Goal: Task Accomplishment & Management: Complete application form

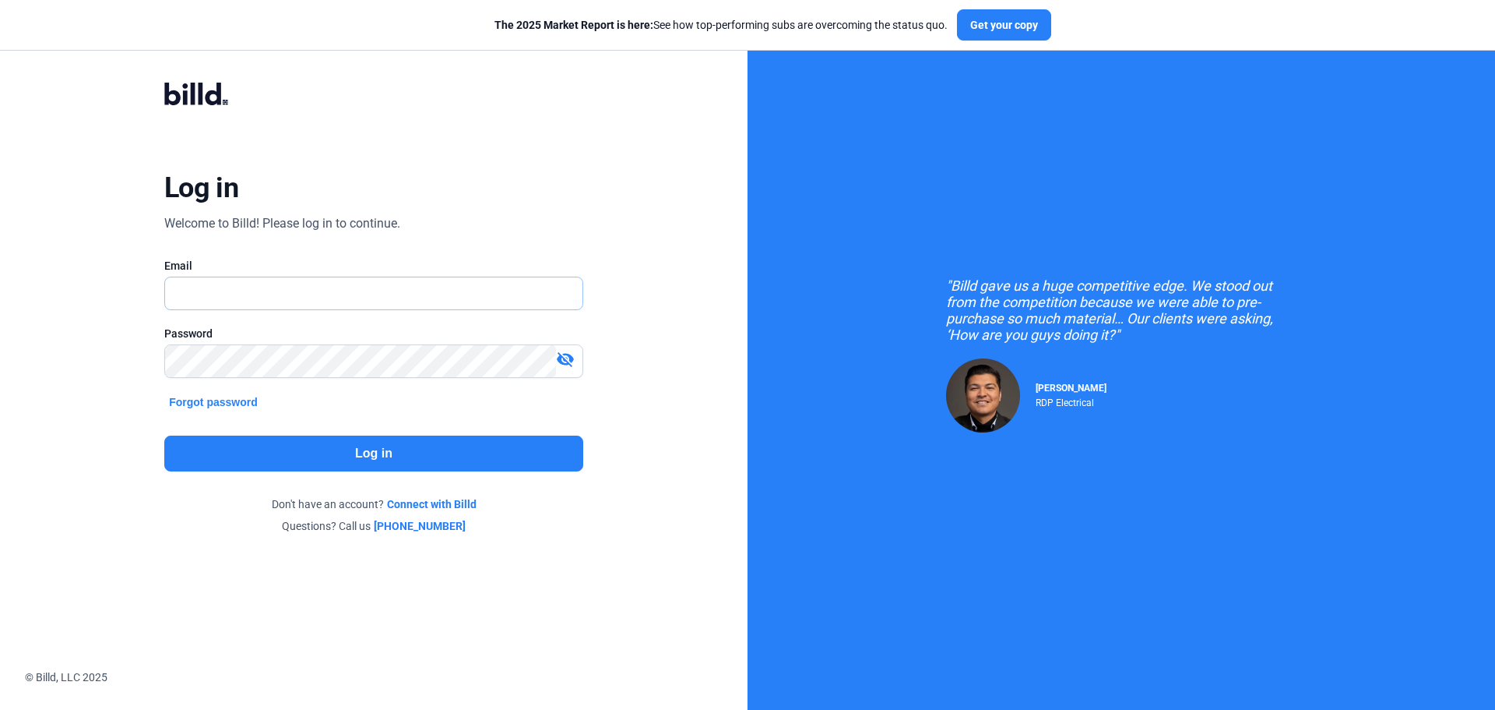
type input "[PERSON_NAME][EMAIL_ADDRESS][DOMAIN_NAME]"
click at [371, 452] on button "Log in" at bounding box center [373, 453] width 419 height 36
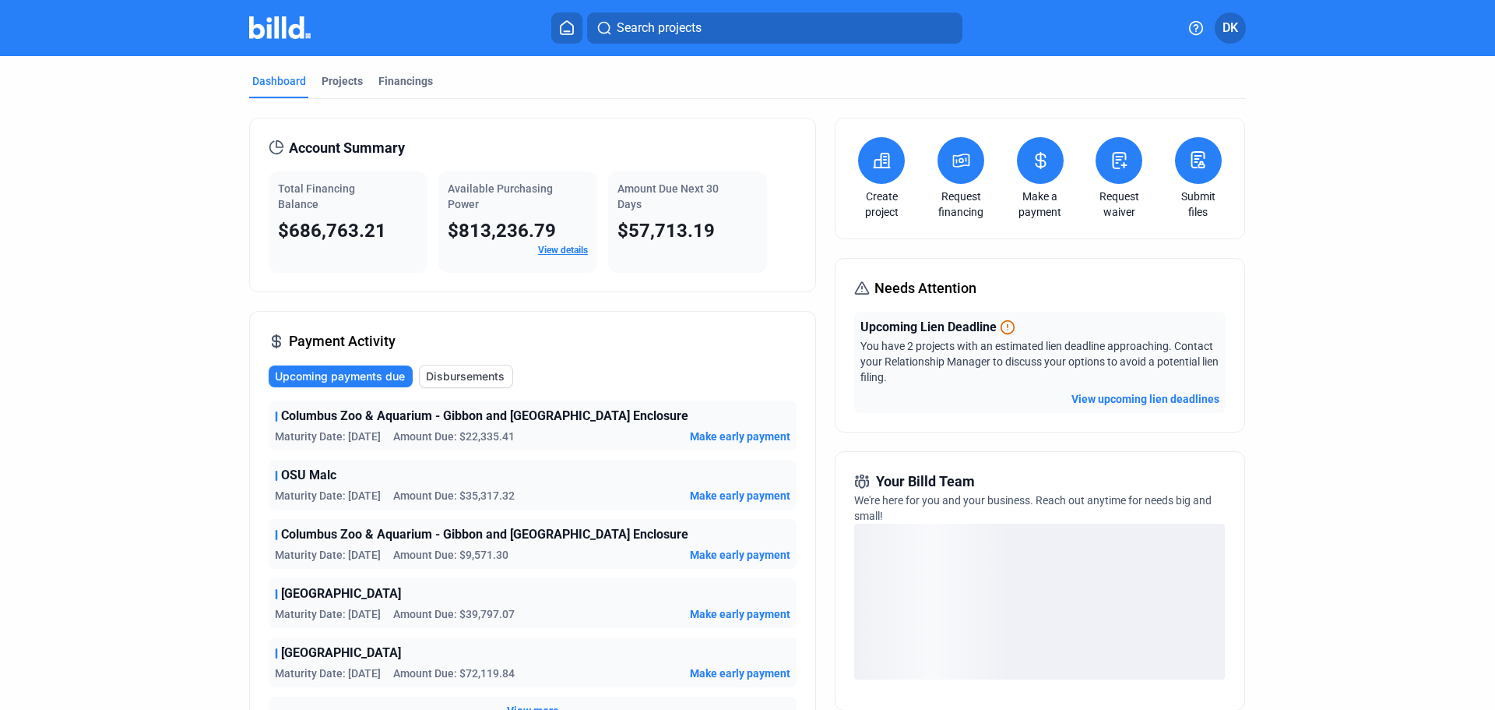
click at [1114, 157] on icon at bounding box center [1120, 161] width 13 height 16
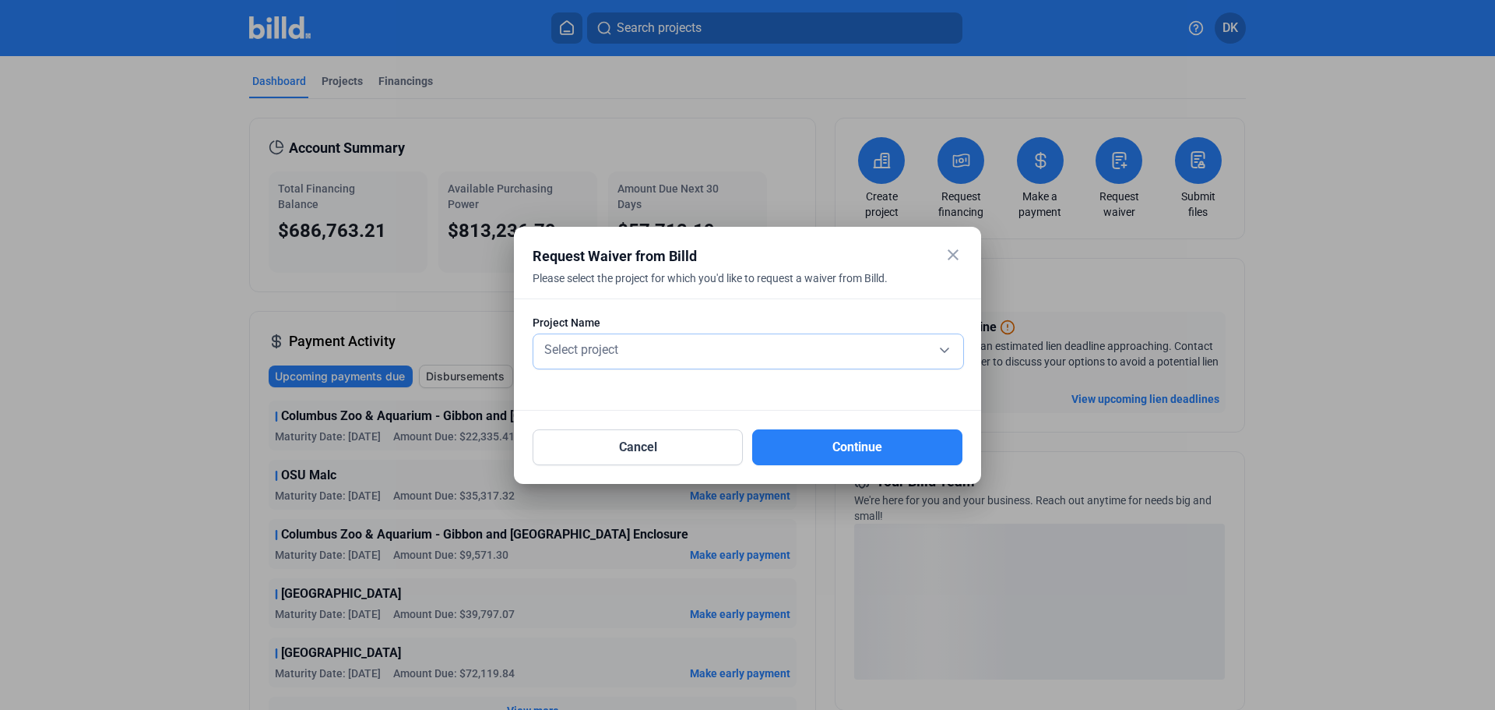
click at [606, 351] on span "Select project" at bounding box center [581, 349] width 74 height 15
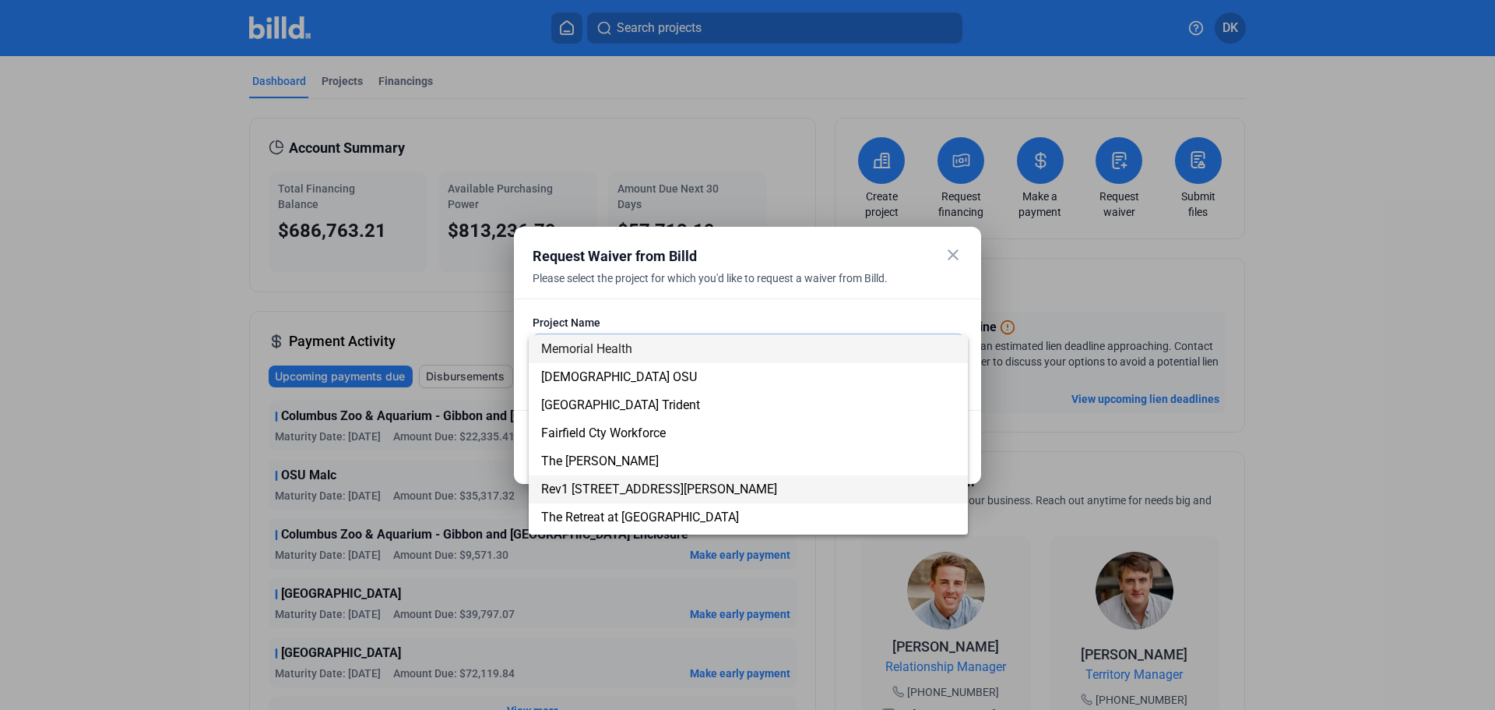
scroll to position [221, 0]
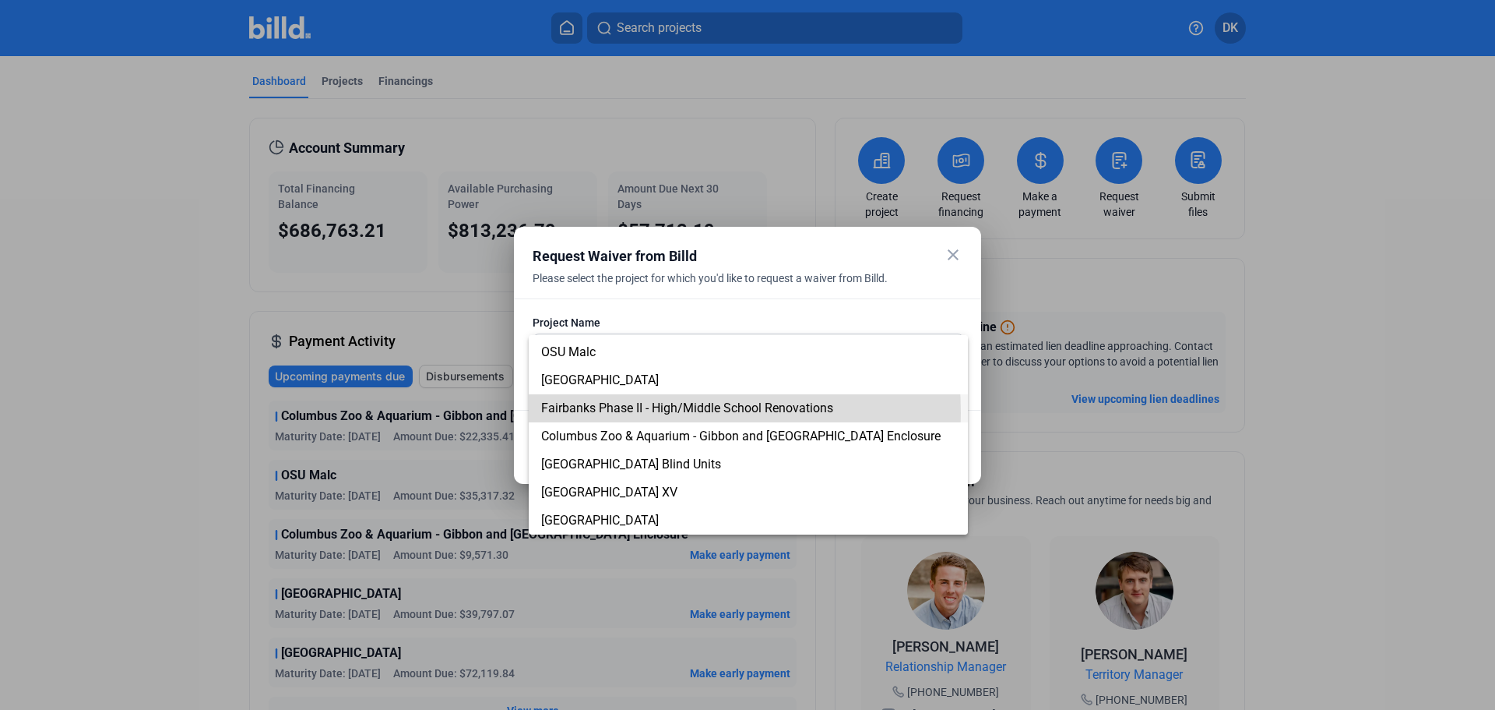
click at [641, 413] on span "Fairbanks Phase II - High/Middle School Renovations" at bounding box center [687, 407] width 292 height 15
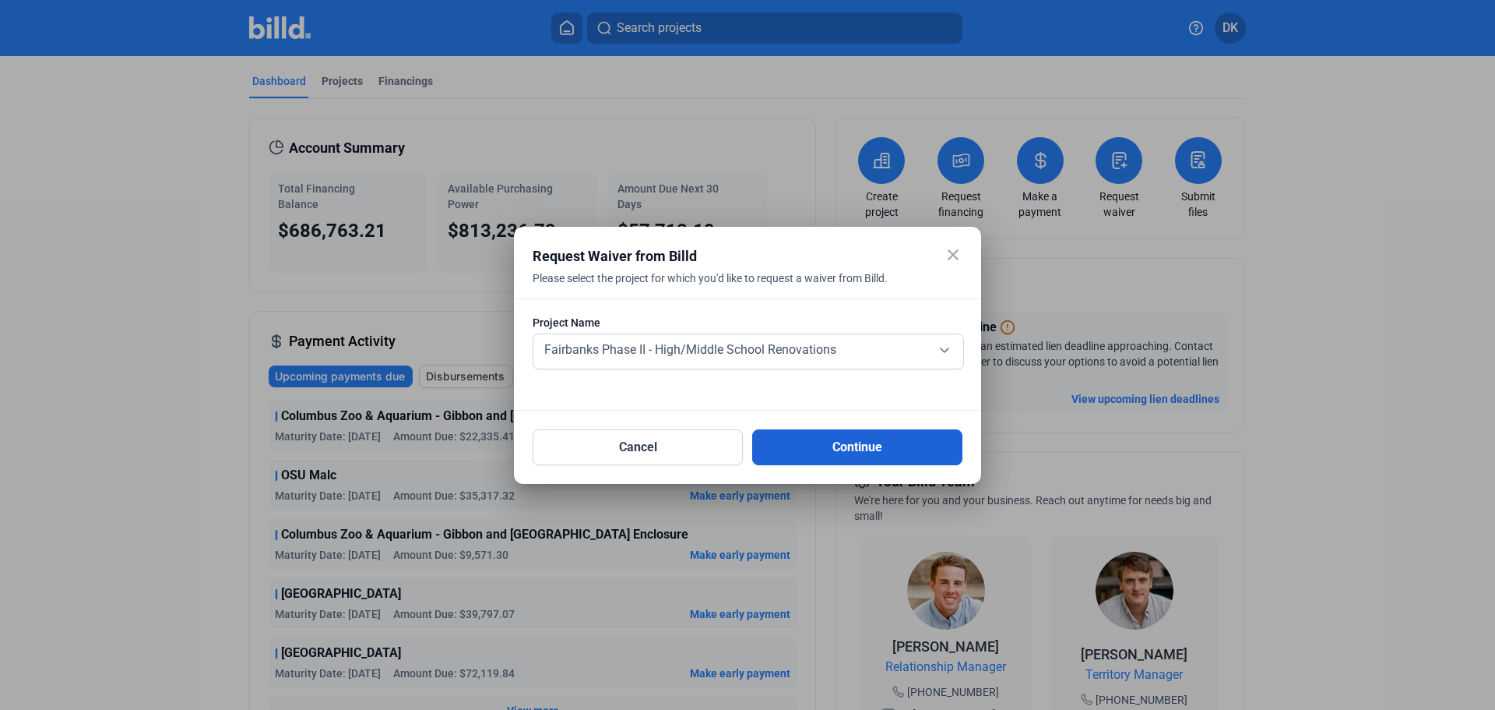
click at [864, 457] on button "Continue" at bounding box center [857, 447] width 210 height 36
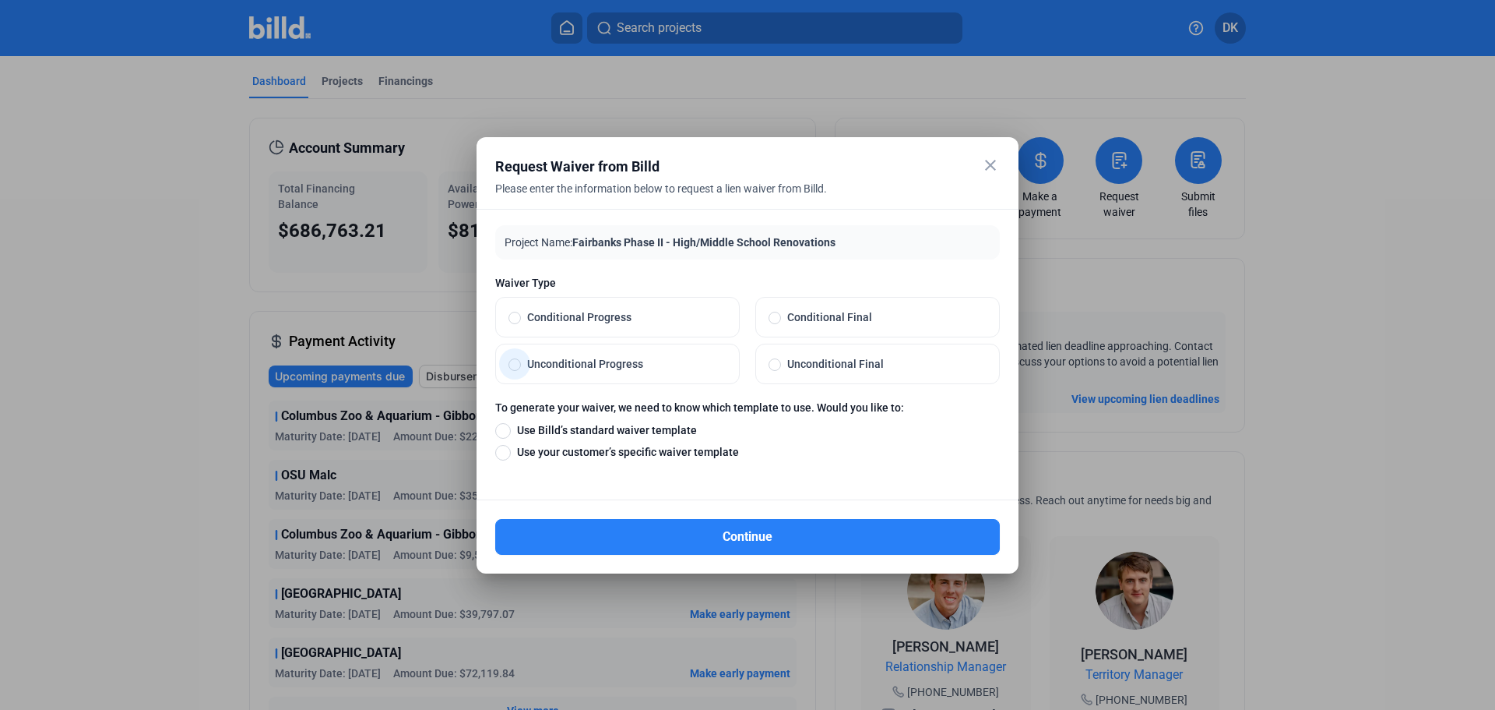
click at [517, 362] on span at bounding box center [515, 364] width 12 height 12
click at [517, 362] on input "Unconditional Progress" at bounding box center [515, 364] width 12 height 14
radio input "true"
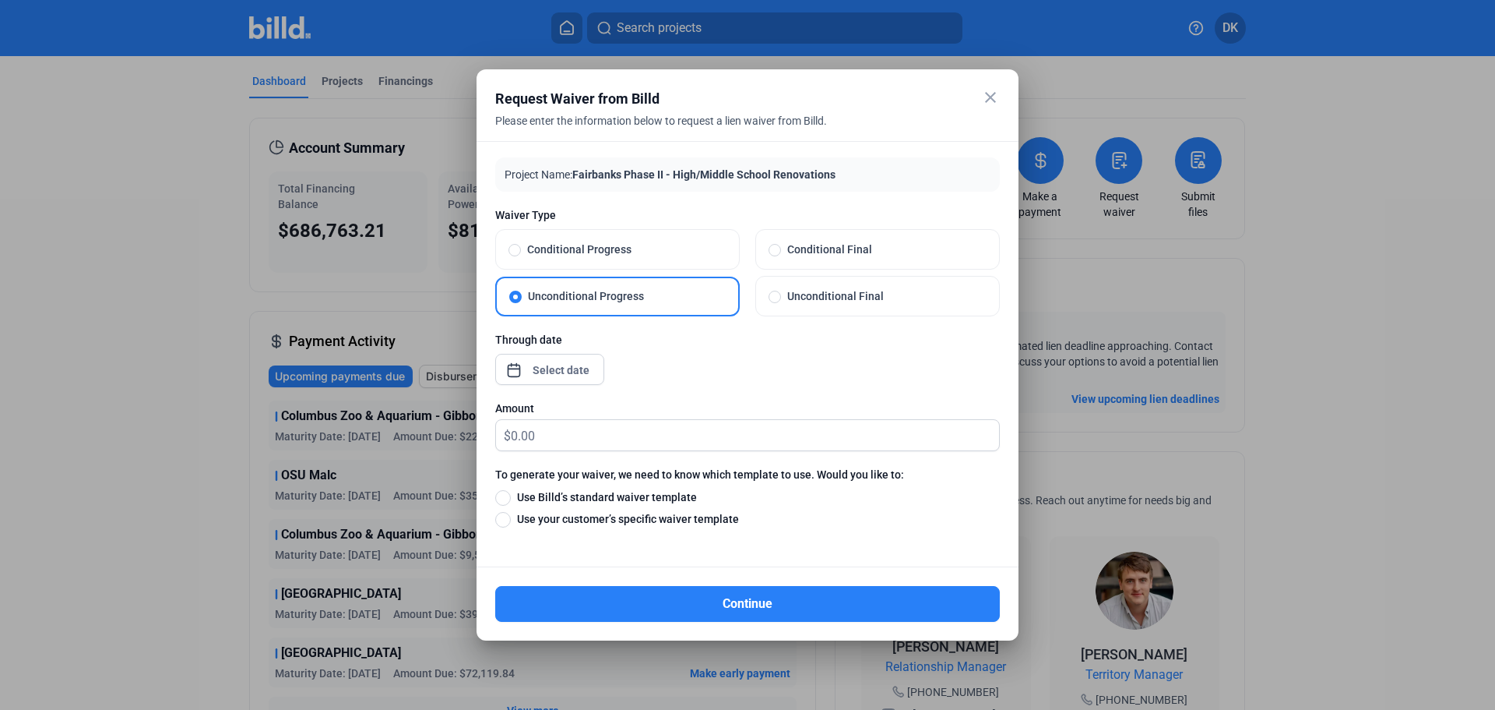
click at [552, 376] on div "close Request Waiver from Billd Please enter the information below to request a…" at bounding box center [747, 355] width 1495 height 710
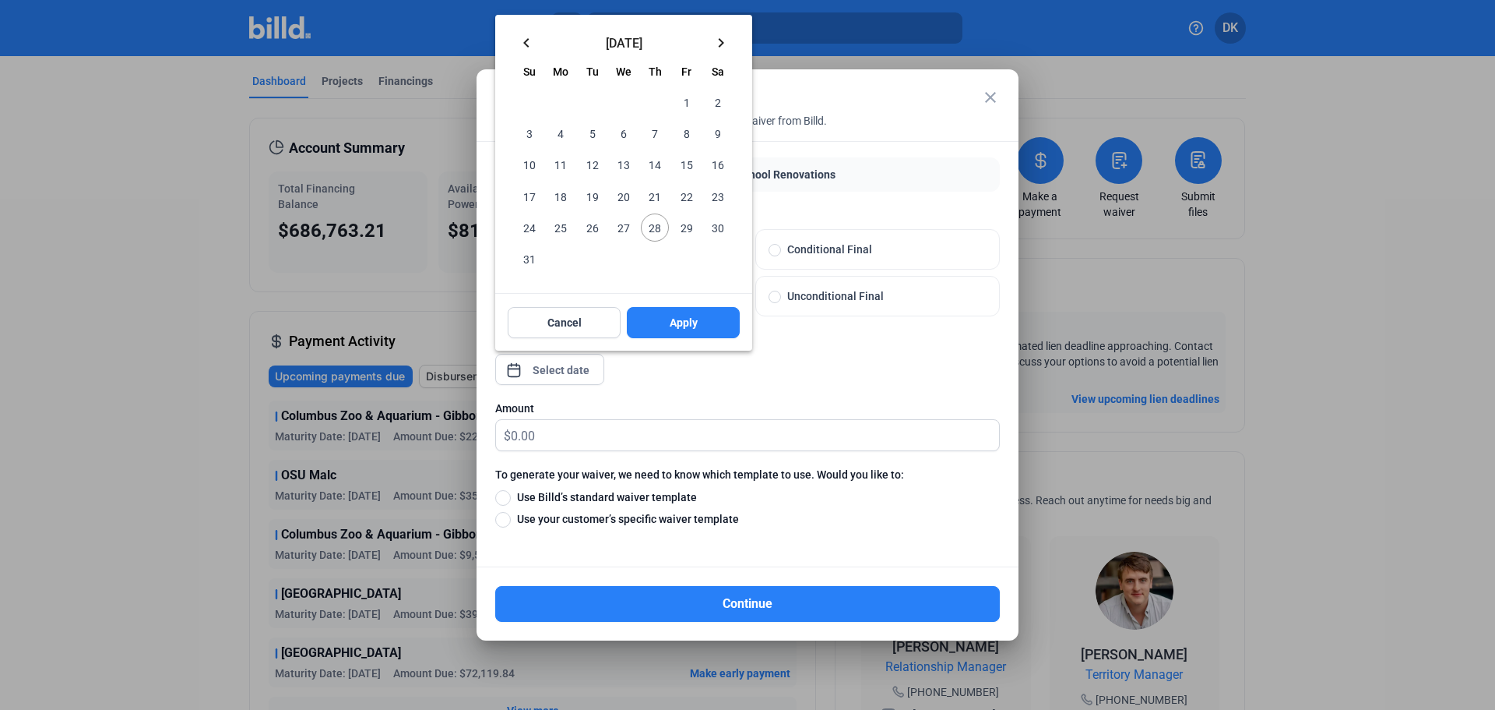
click at [526, 38] on mat-icon "keyboard_arrow_left" at bounding box center [526, 42] width 19 height 19
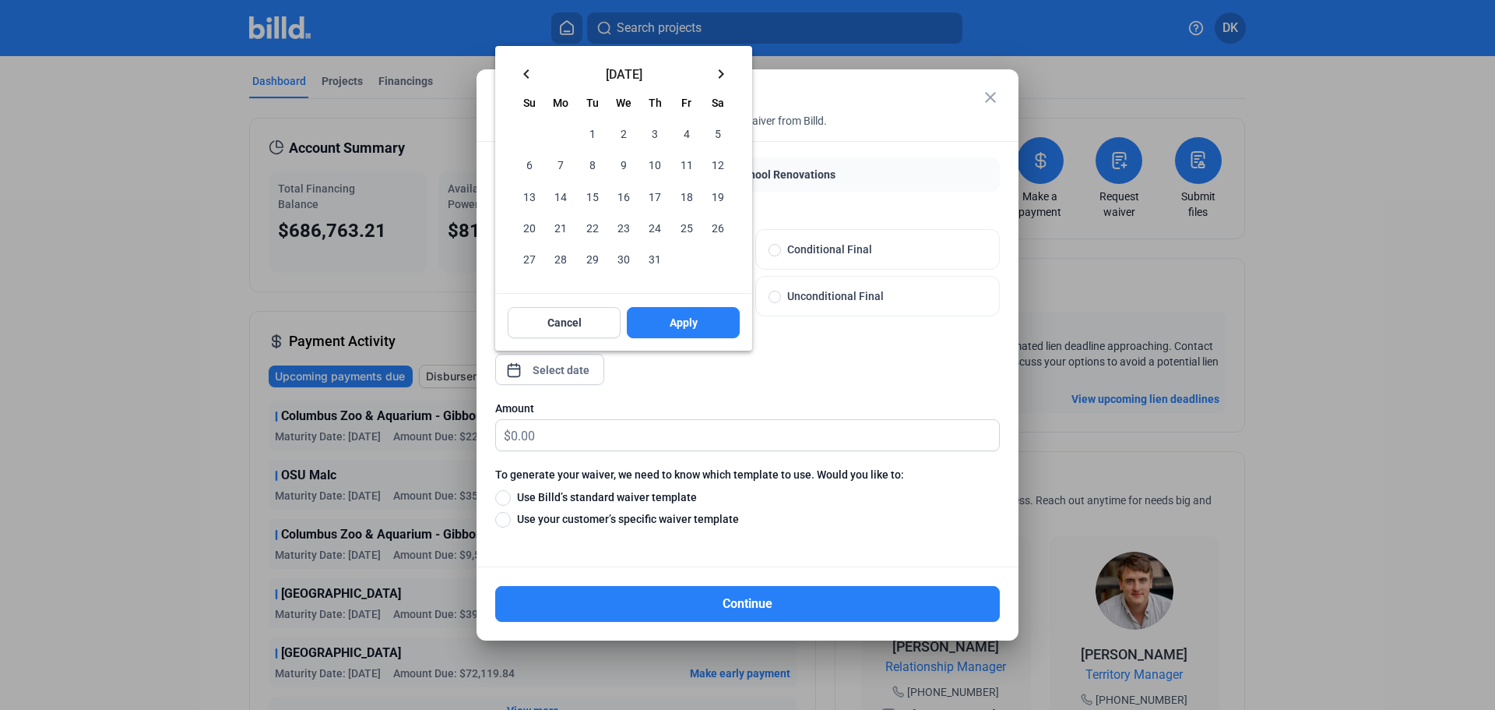
click at [655, 255] on span "31" at bounding box center [655, 259] width 28 height 28
click at [692, 323] on span "Apply" at bounding box center [684, 323] width 28 height 16
type input "[DATE]"
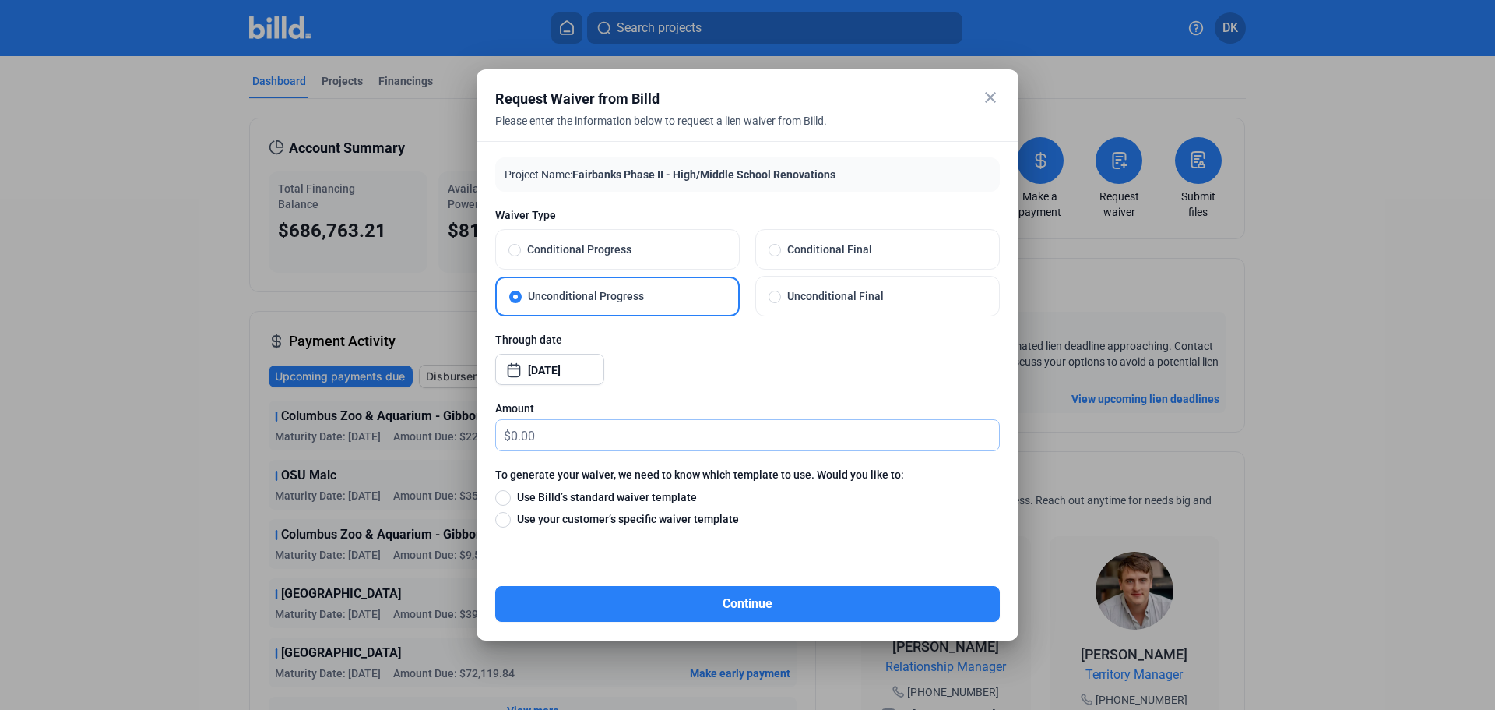
click at [549, 438] on input "text" at bounding box center [755, 435] width 488 height 30
click at [503, 501] on span at bounding box center [503, 498] width 16 height 16
click at [503, 501] on input "Use Billd’s standard waiver template" at bounding box center [503, 496] width 16 height 17
radio input "true"
click at [554, 434] on input "text" at bounding box center [755, 435] width 488 height 30
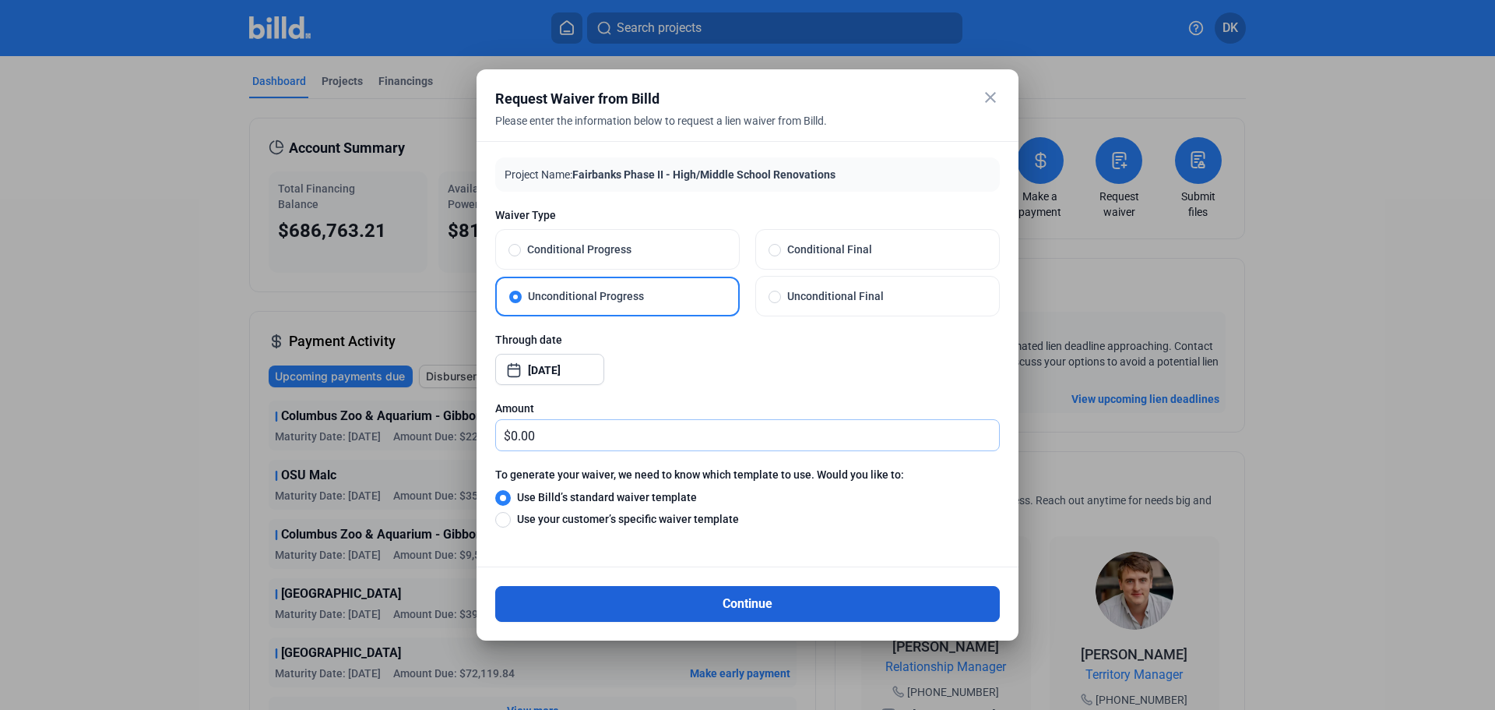
type input "0.00"
click at [773, 606] on button "Continue" at bounding box center [747, 604] width 505 height 36
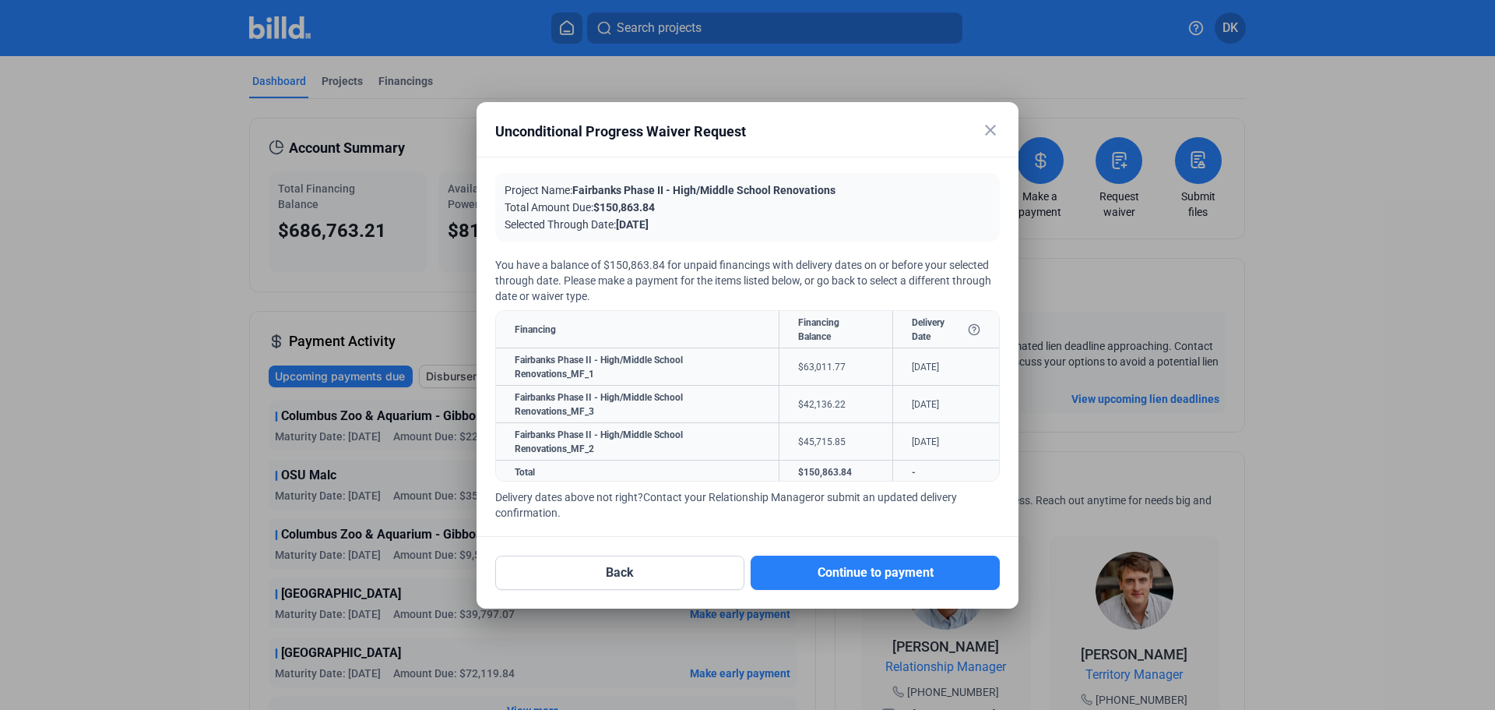
scroll to position [2, 0]
click at [900, 583] on button "Continue to payment" at bounding box center [875, 572] width 249 height 34
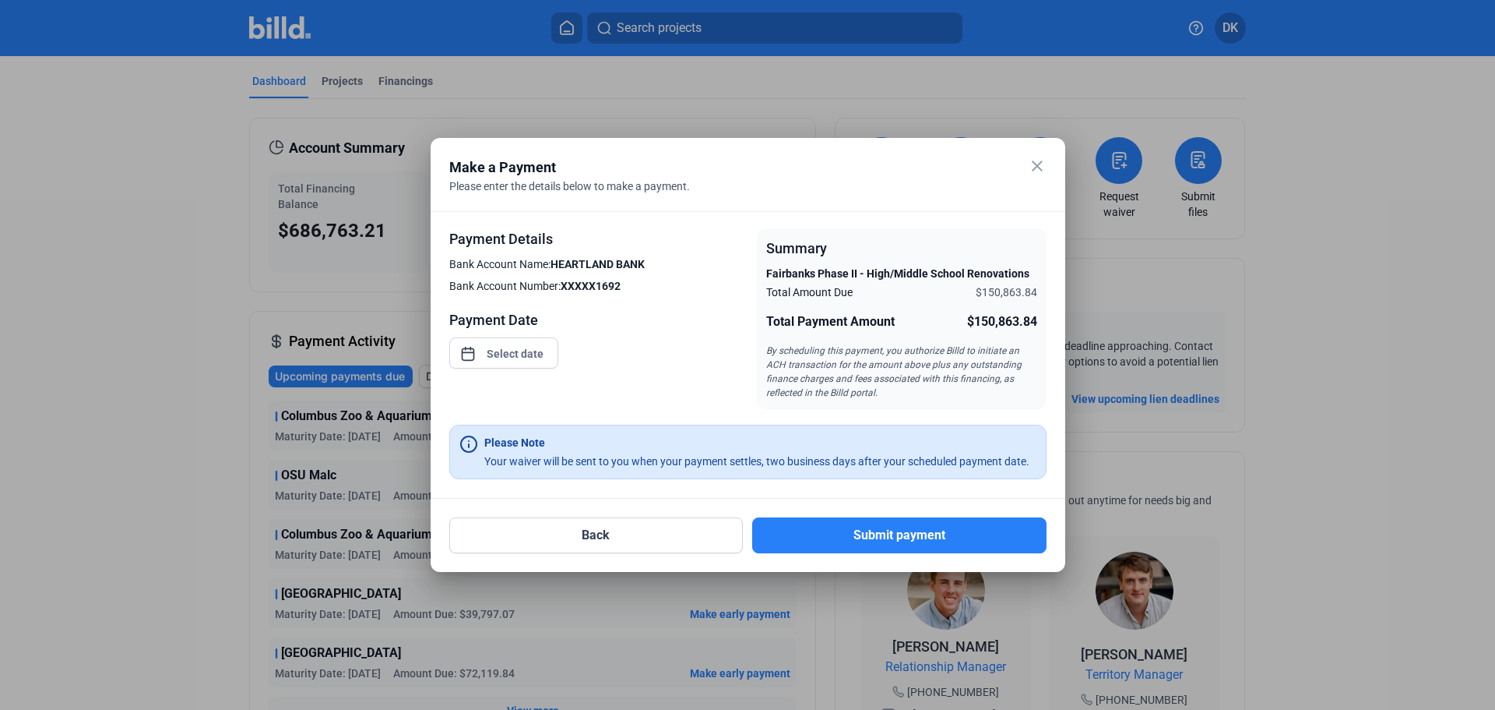
click at [1037, 167] on mat-icon "close" at bounding box center [1037, 166] width 19 height 19
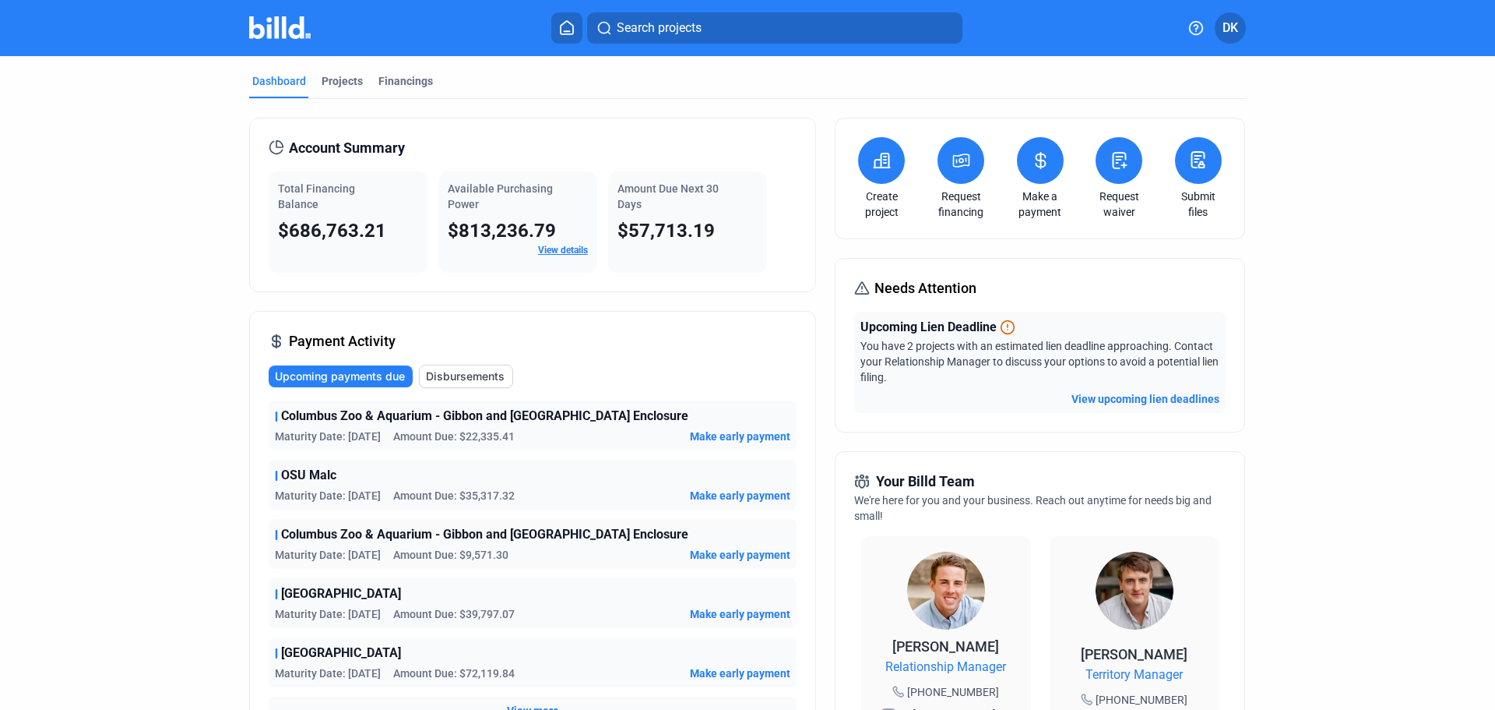
click at [1117, 178] on button at bounding box center [1119, 160] width 47 height 47
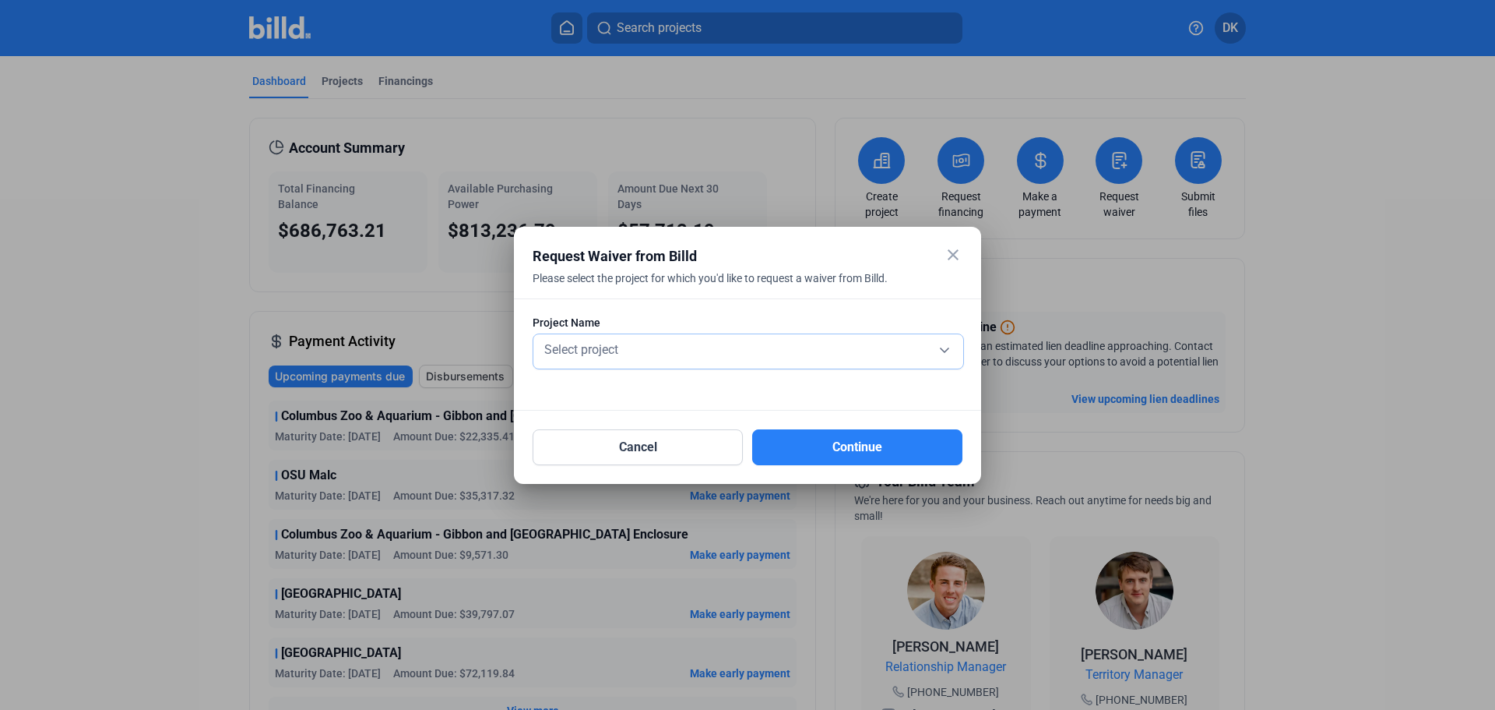
click at [616, 347] on span "Select project" at bounding box center [581, 349] width 74 height 15
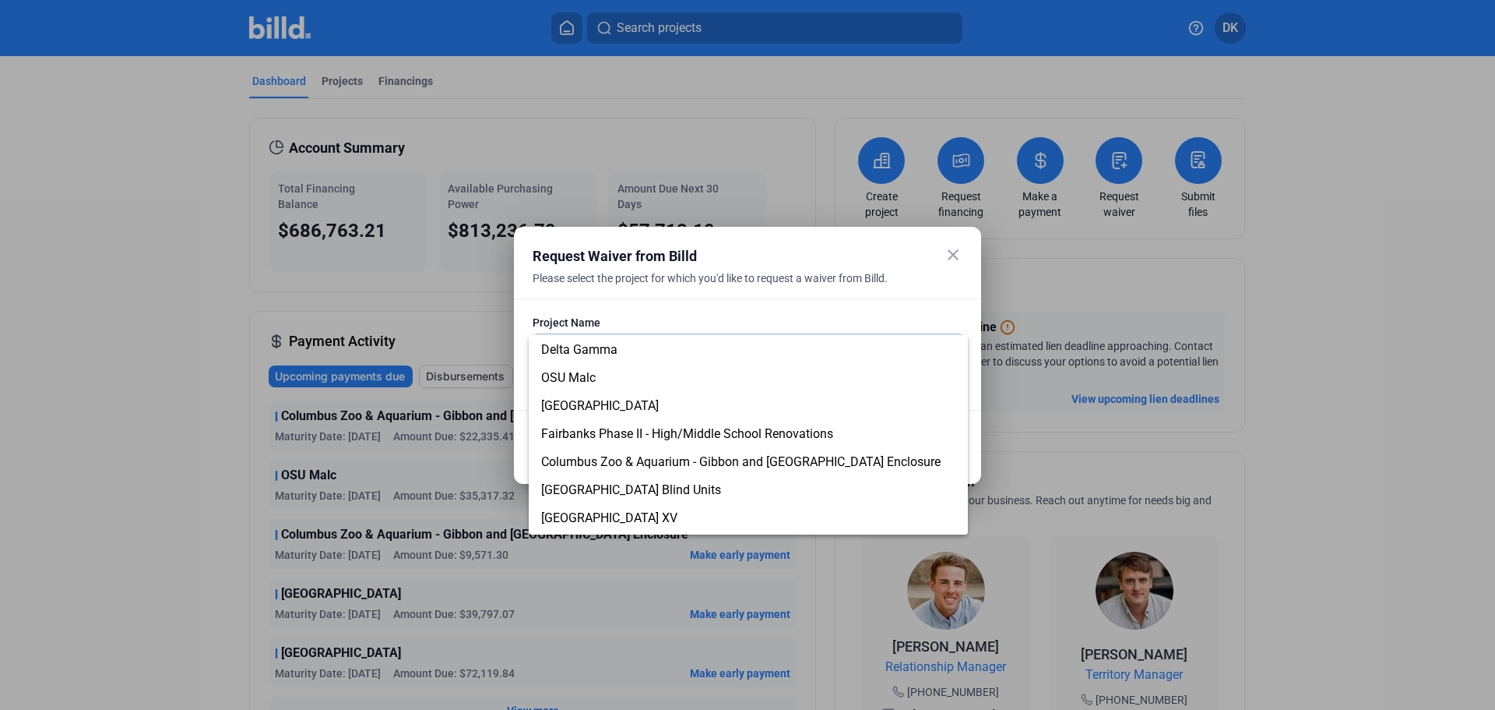
scroll to position [221, 0]
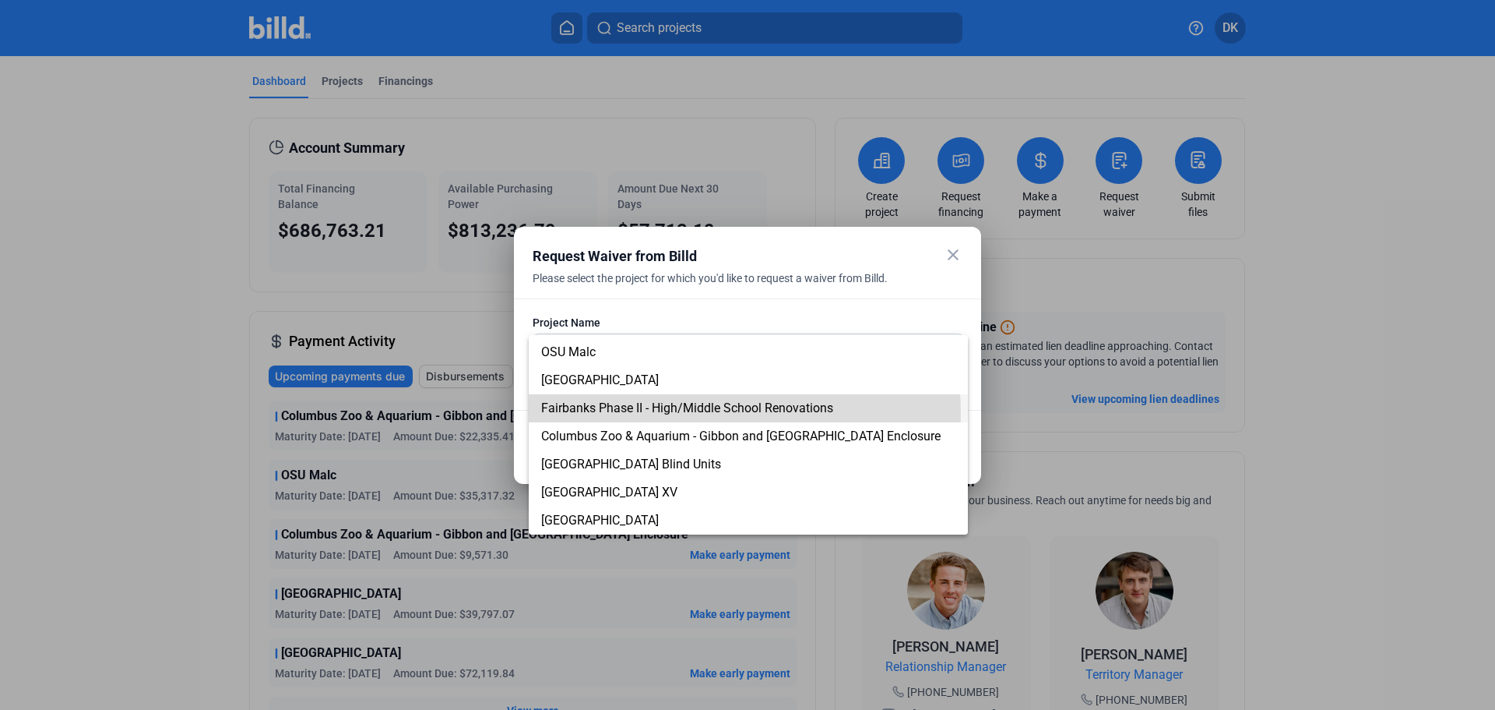
click at [630, 415] on span "Fairbanks Phase II - High/Middle School Renovations" at bounding box center [748, 408] width 414 height 28
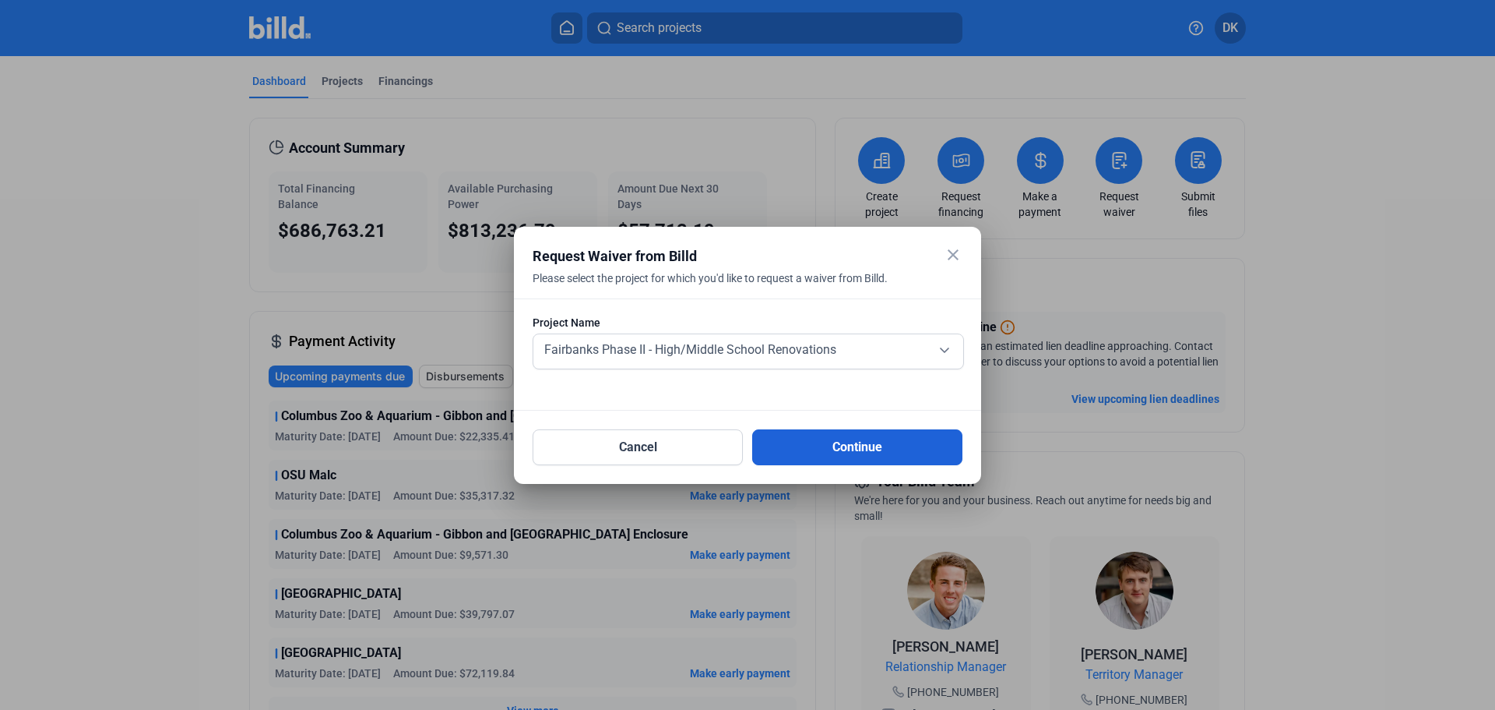
click at [866, 455] on button "Continue" at bounding box center [857, 447] width 210 height 36
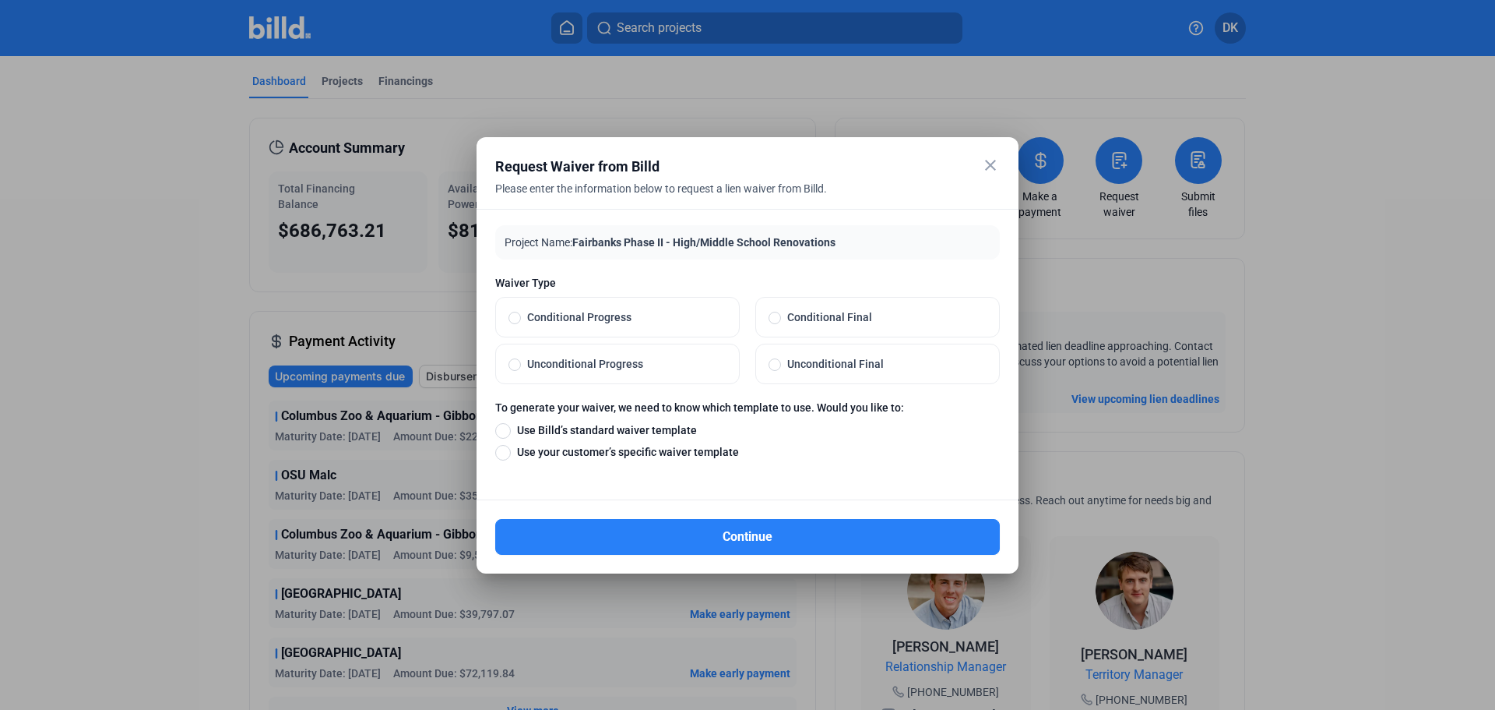
click at [534, 314] on span "Conditional Progress" at bounding box center [624, 317] width 206 height 16
click at [521, 314] on input "Conditional Progress" at bounding box center [515, 317] width 12 height 14
radio input "true"
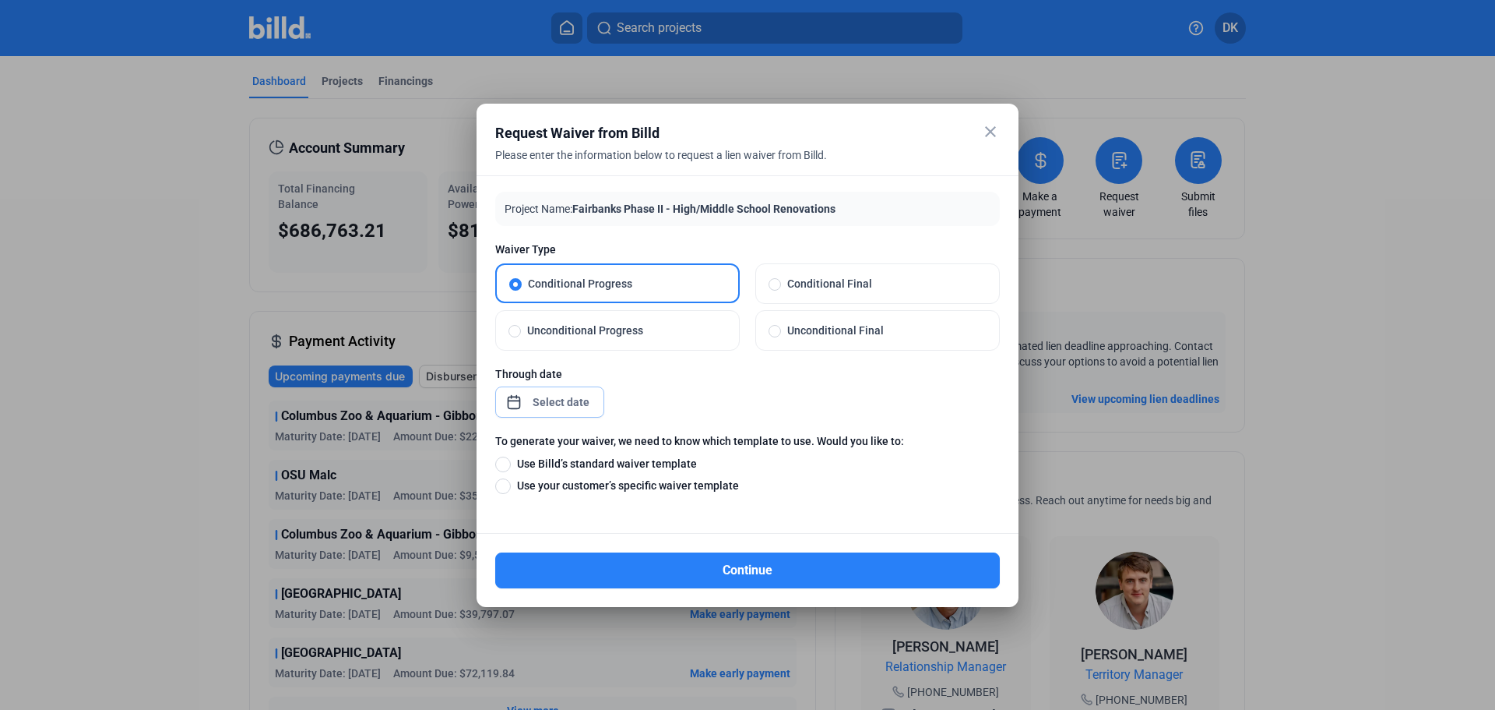
click at [523, 403] on span "Open calendar" at bounding box center [513, 393] width 37 height 37
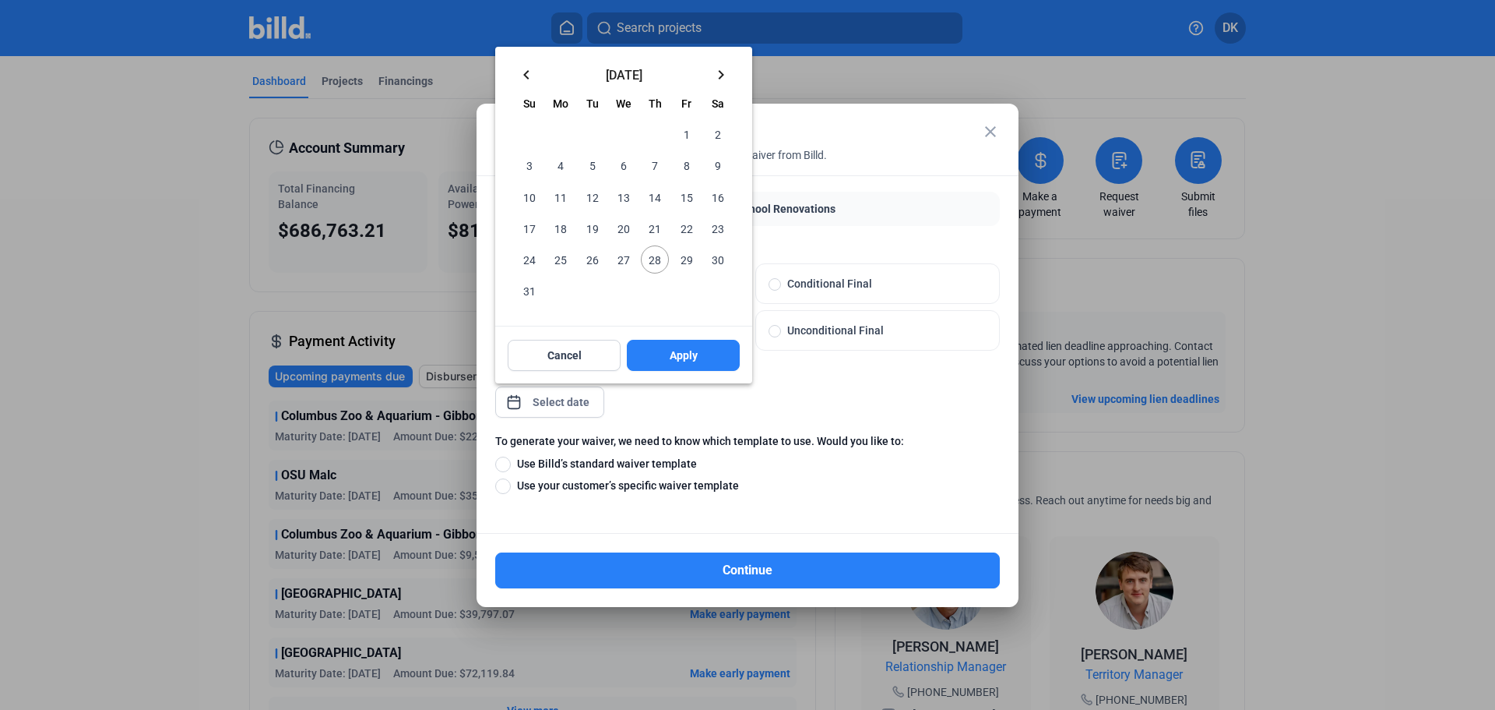
click at [524, 79] on mat-icon "keyboard_arrow_left" at bounding box center [526, 74] width 19 height 19
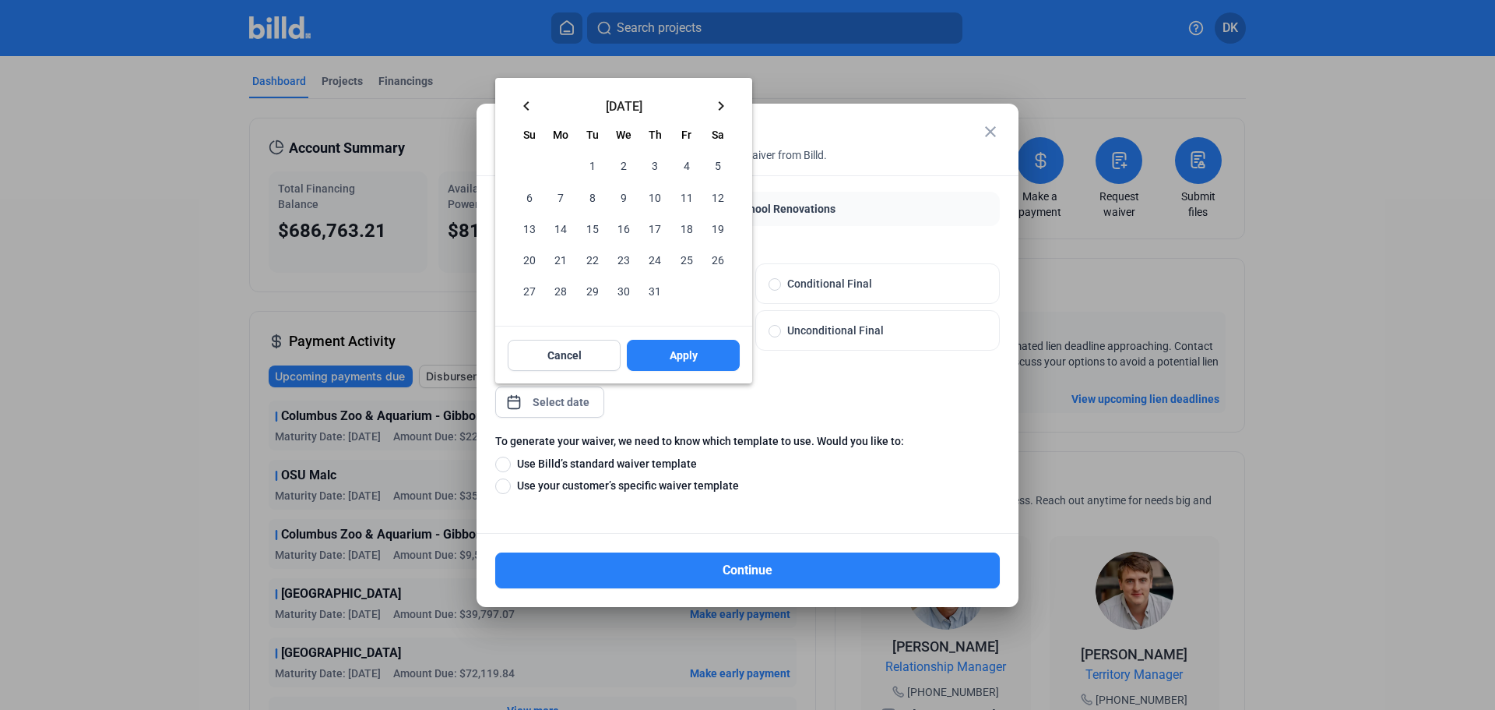
click at [660, 290] on span "31" at bounding box center [655, 290] width 28 height 28
click at [671, 338] on div "Cancel Apply" at bounding box center [623, 355] width 257 height 56
click at [681, 361] on span "Apply" at bounding box center [684, 355] width 28 height 16
type input "[DATE]"
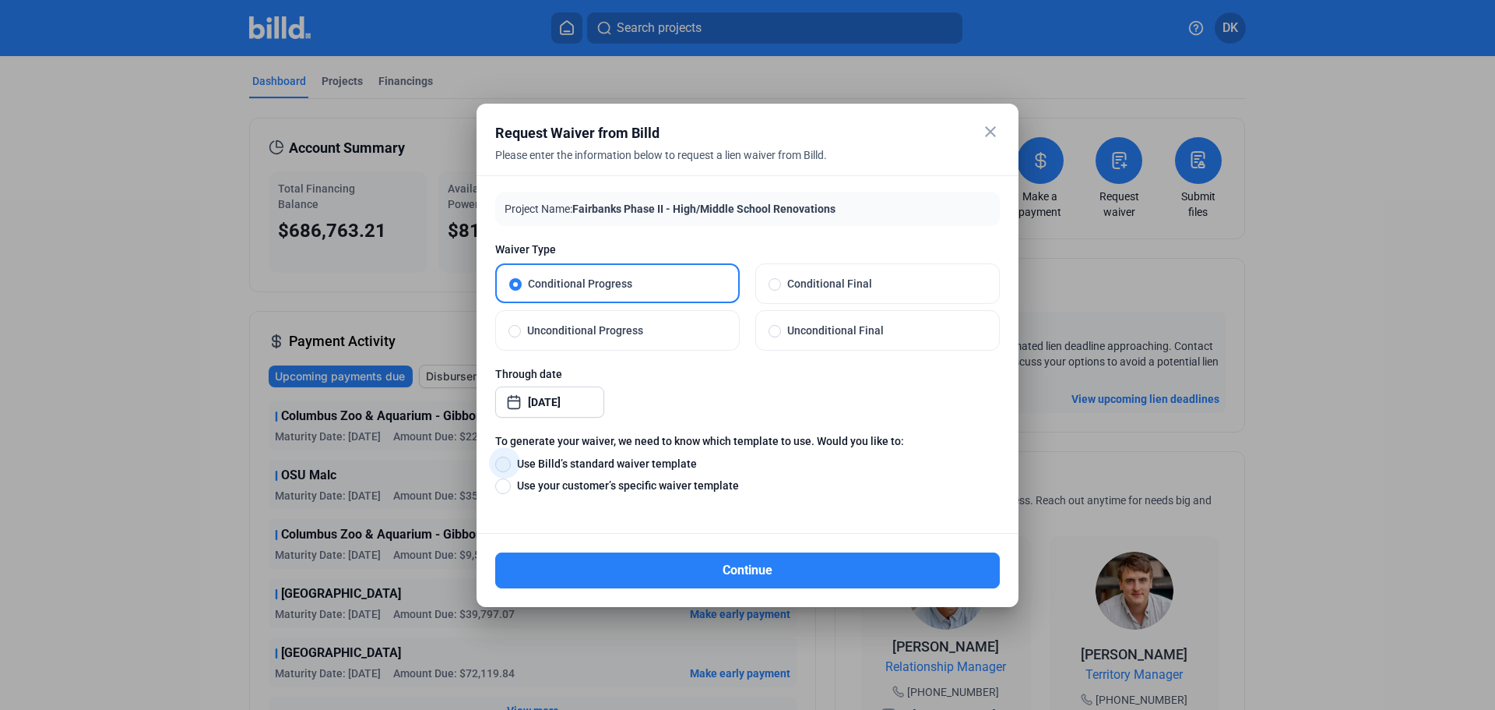
drag, startPoint x: 500, startPoint y: 458, endPoint x: 508, endPoint y: 460, distance: 8.1
click at [502, 458] on span at bounding box center [503, 464] width 16 height 16
click at [502, 458] on input "Use Billd’s standard waiver template" at bounding box center [503, 463] width 16 height 17
radio input "true"
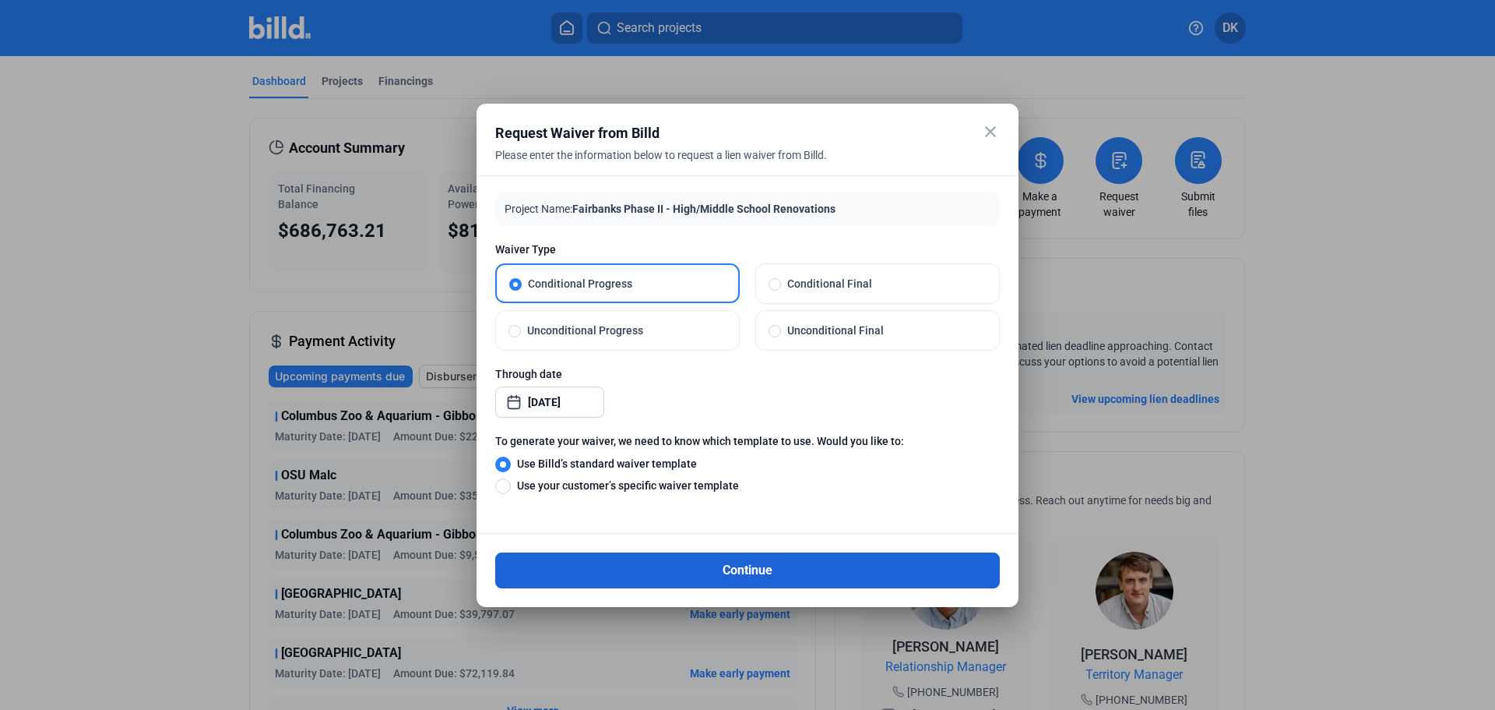
click at [765, 569] on button "Continue" at bounding box center [747, 570] width 505 height 36
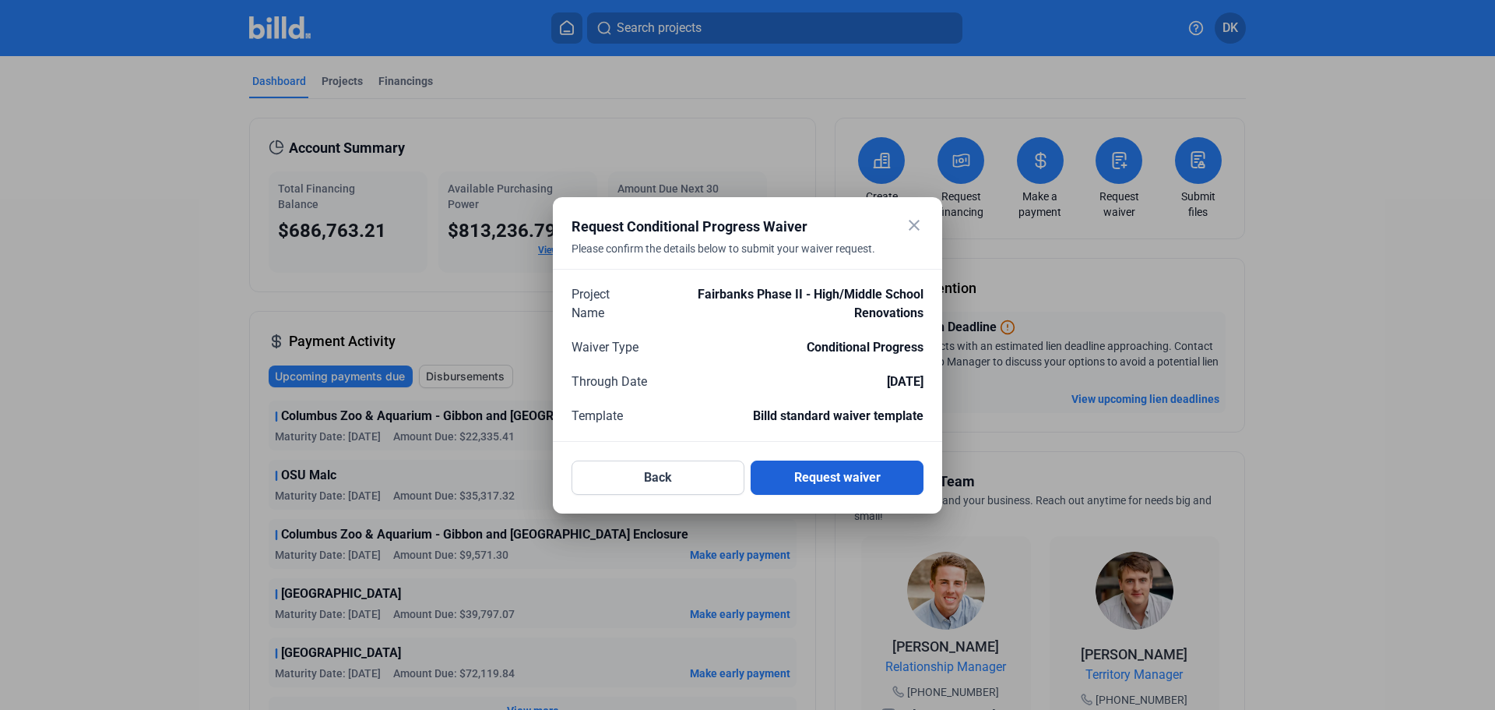
click at [837, 477] on button "Request waiver" at bounding box center [837, 477] width 173 height 34
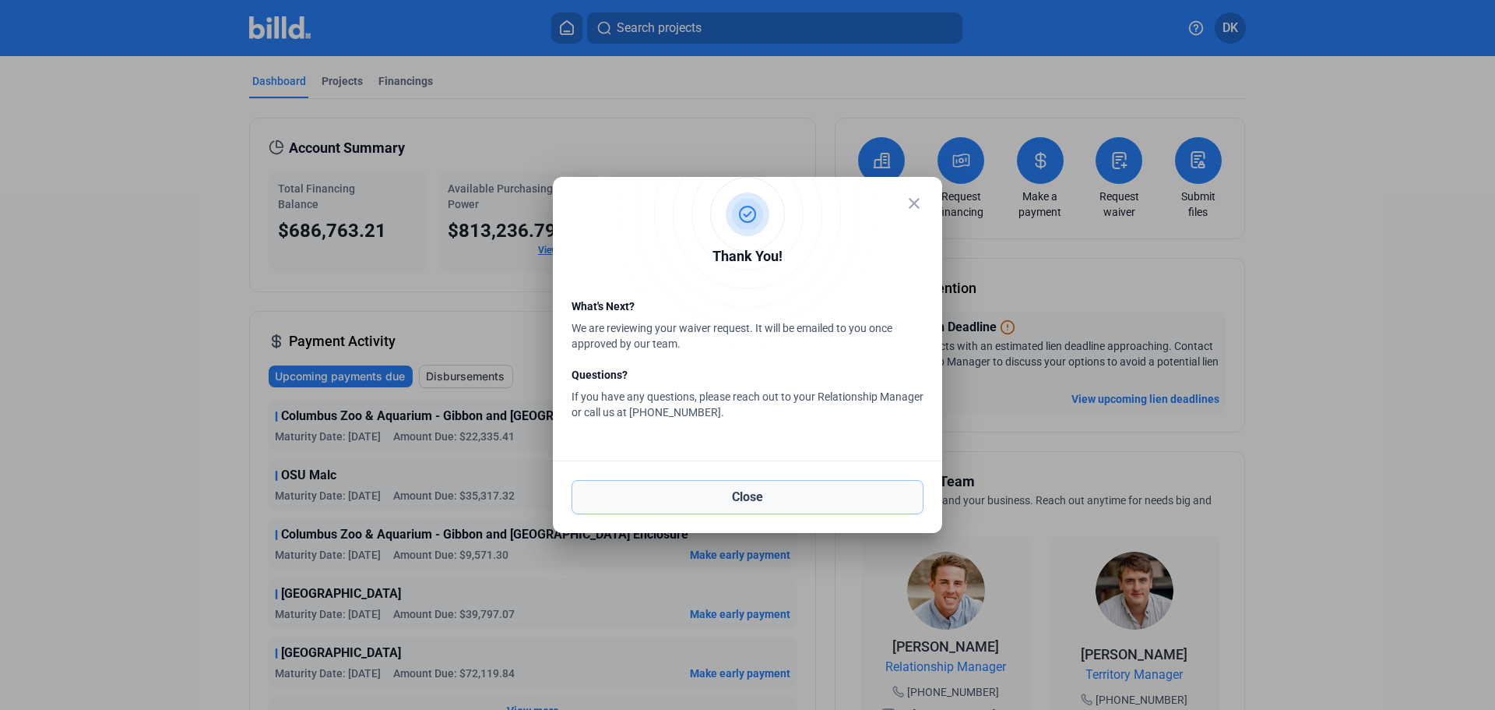
click at [750, 493] on button "Close" at bounding box center [748, 497] width 352 height 34
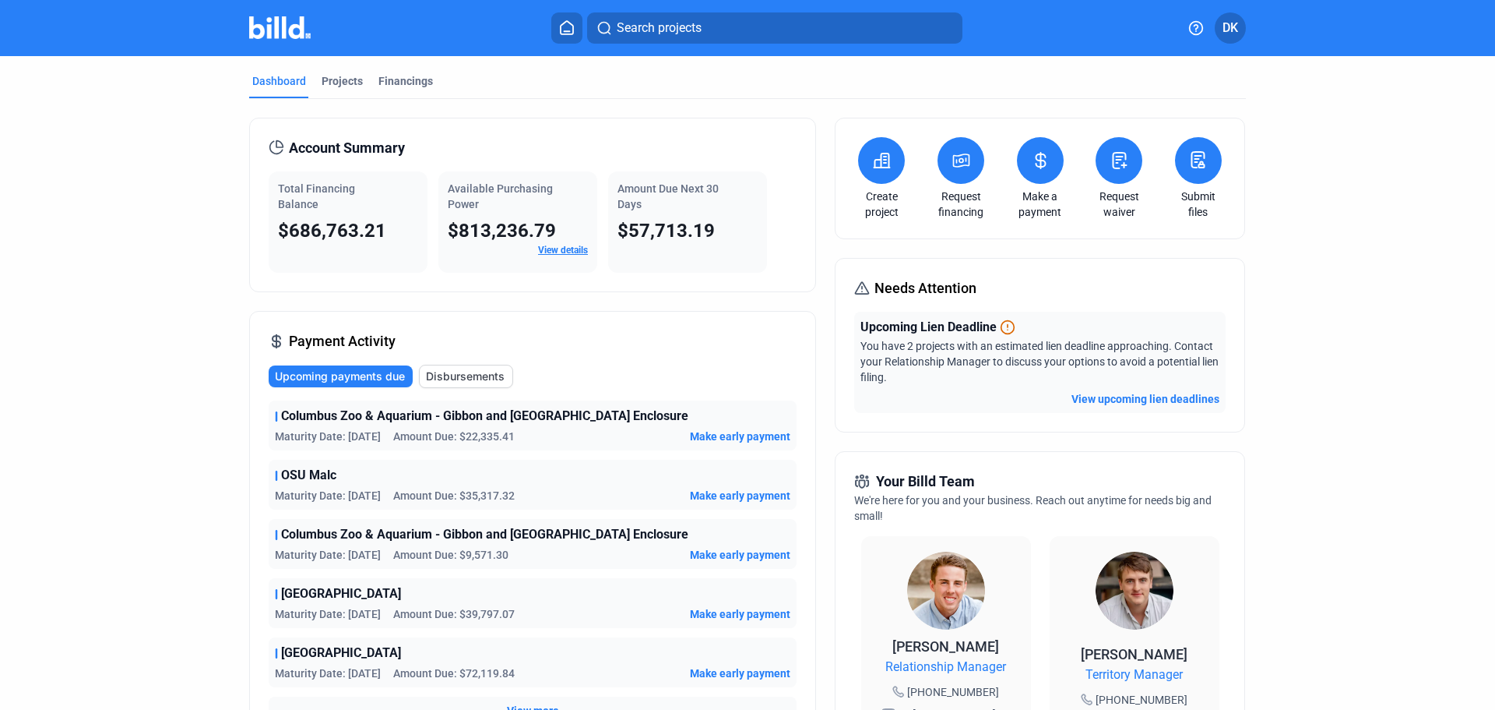
click at [961, 664] on span "Relationship Manager" at bounding box center [946, 666] width 121 height 19
